Goal: Find specific page/section: Find specific page/section

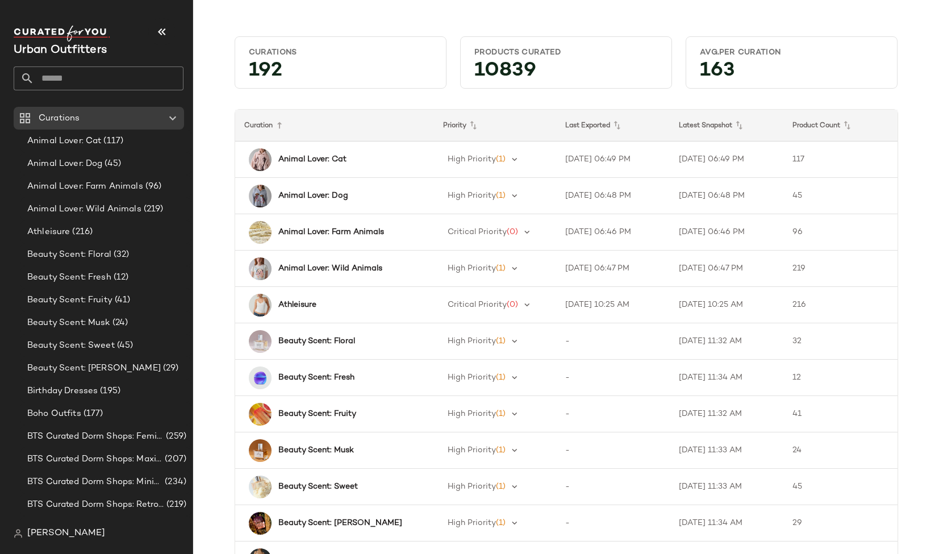
click at [94, 83] on input "text" at bounding box center [108, 78] width 149 height 24
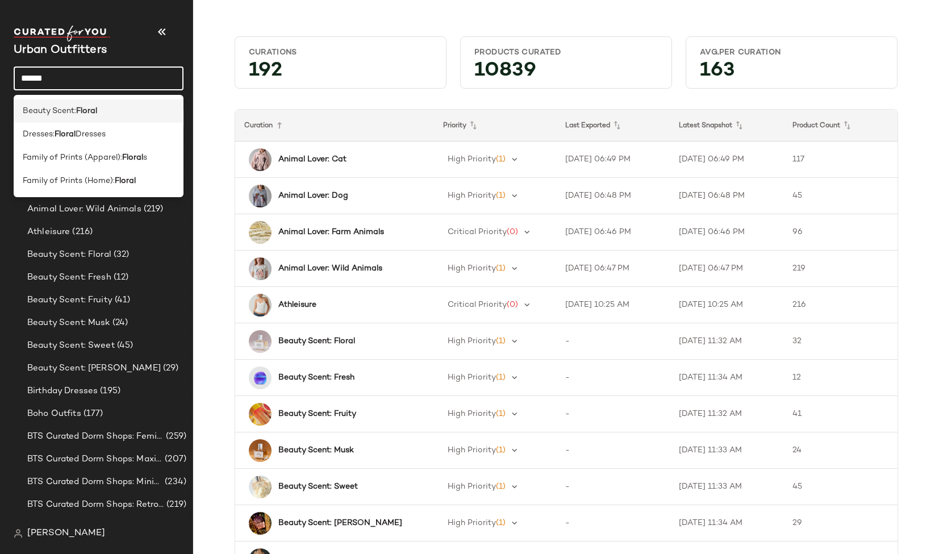
type input "******"
click at [101, 114] on div "Beauty Scent: Floral" at bounding box center [99, 111] width 152 height 12
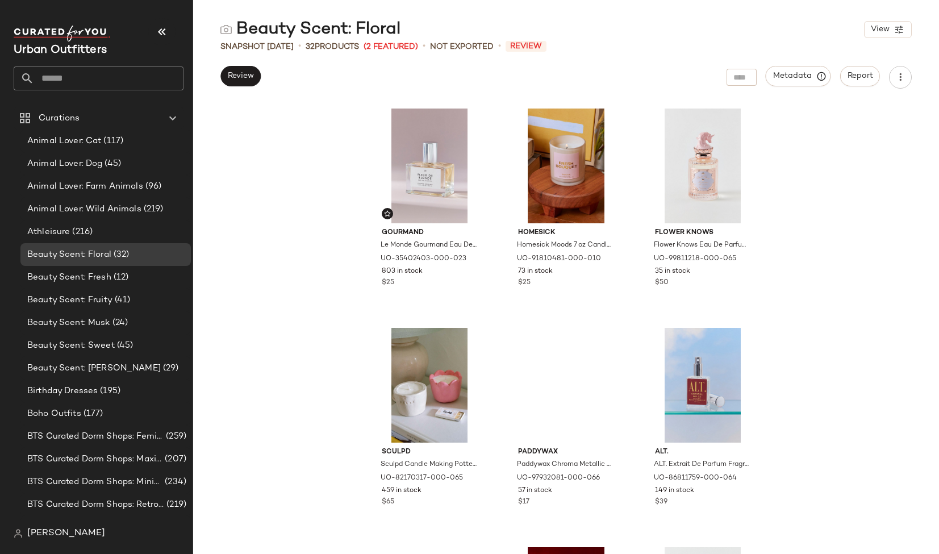
click at [883, 321] on div "Gourmand Le Monde Gourmand Eau De Parfum Fragrance in Fleur De Blonde at Urban …" at bounding box center [566, 327] width 746 height 451
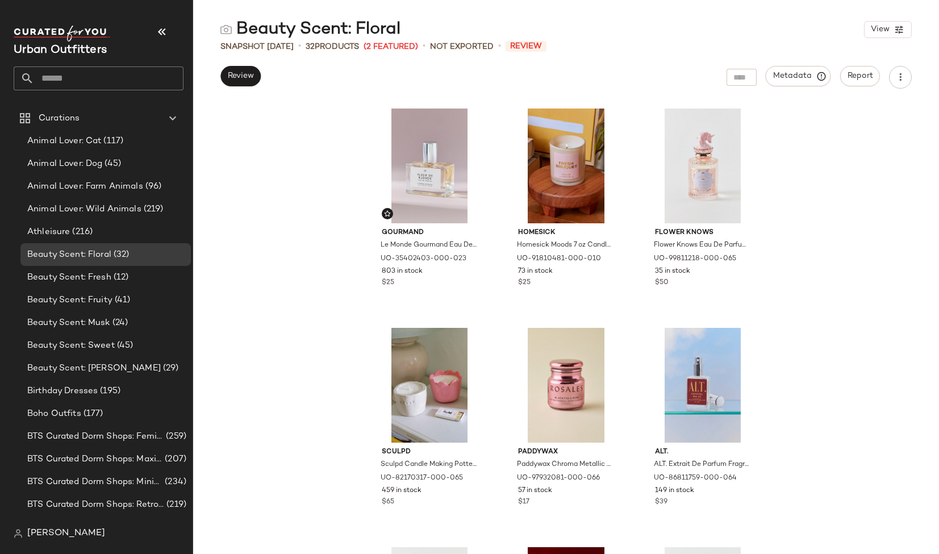
scroll to position [47, 0]
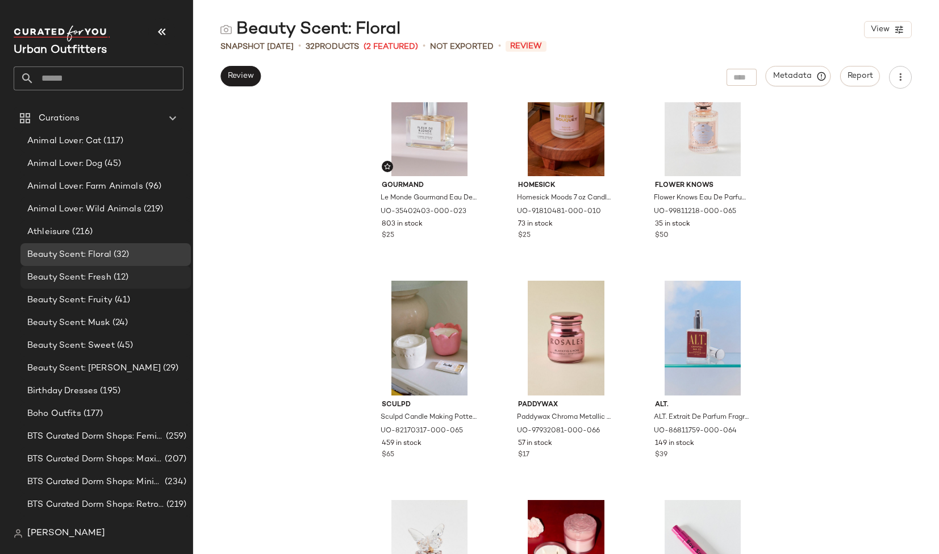
click at [100, 275] on span "Beauty Scent: Fresh" at bounding box center [69, 277] width 84 height 13
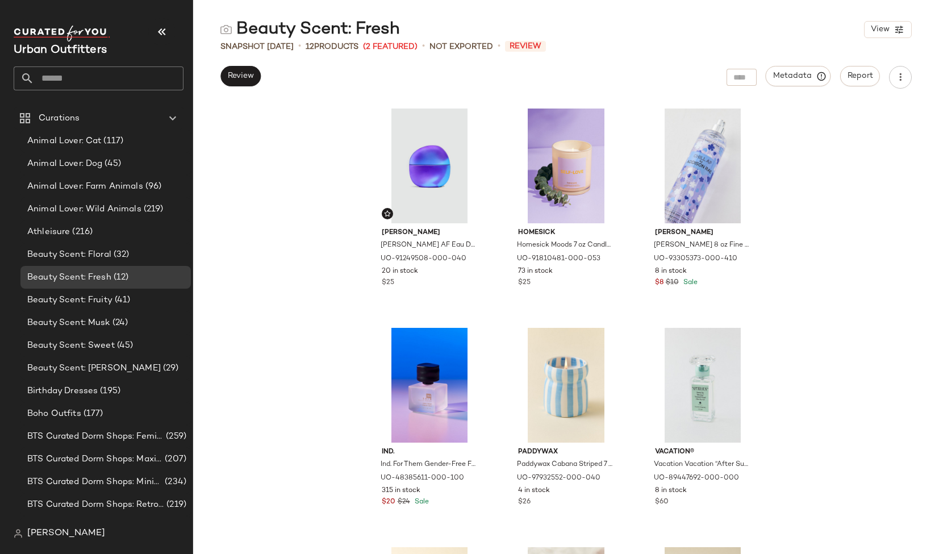
click at [834, 358] on div "Addison Rae Addison Rae AF Eau De Parfum Fragrance in Chill AF at Urban Outfitt…" at bounding box center [566, 327] width 746 height 451
